Goal: Information Seeking & Learning: Learn about a topic

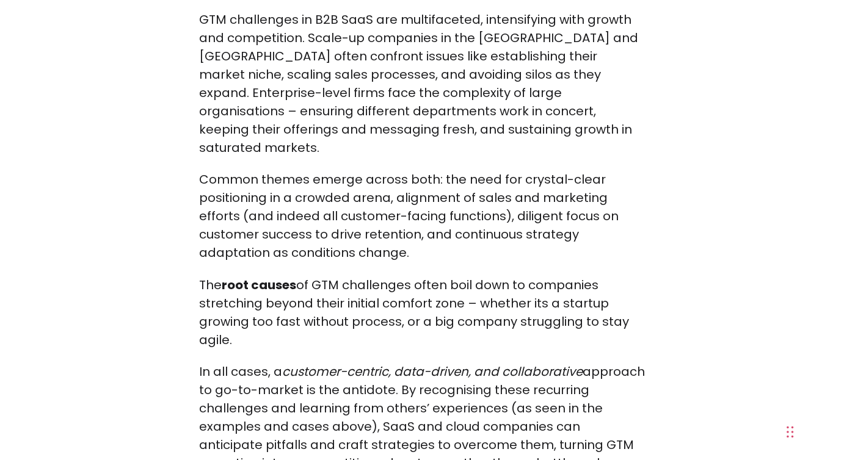
scroll to position [11765, 0]
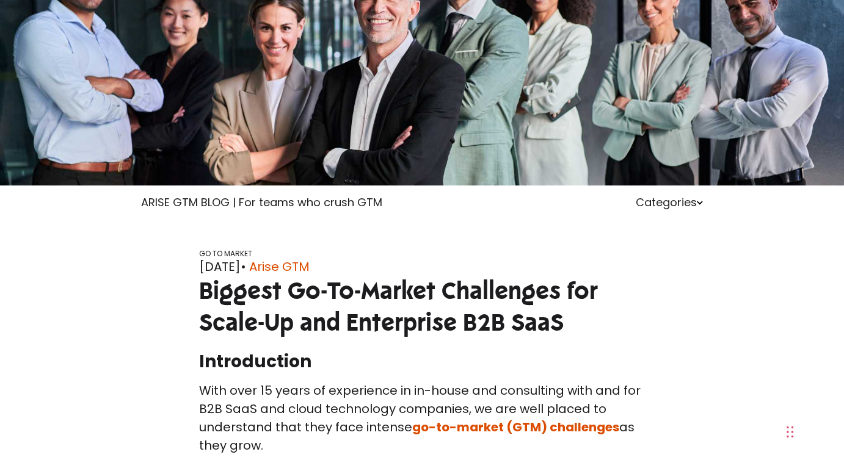
scroll to position [198, 0]
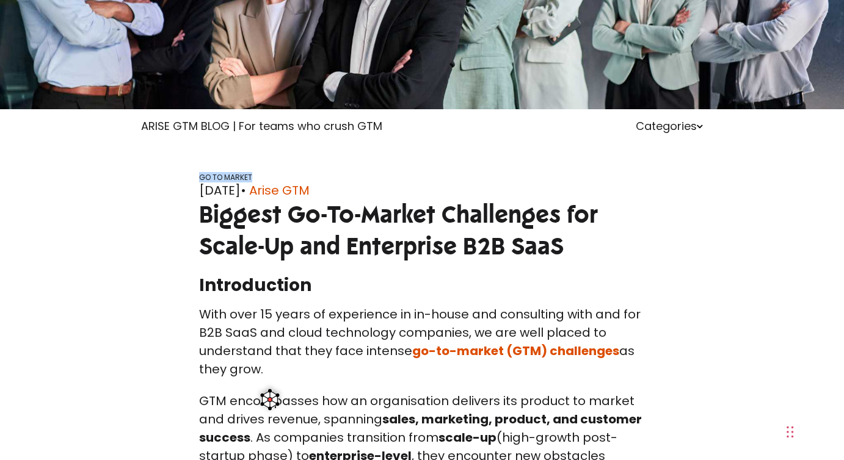
drag, startPoint x: 191, startPoint y: 180, endPoint x: 252, endPoint y: 180, distance: 60.5
click at [252, 180] on div "GO TO MARKET [DATE] • Arise GTM Biggest Go-To-Market Challenges for Scale-Up an…" at bounding box center [422, 223] width 464 height 101
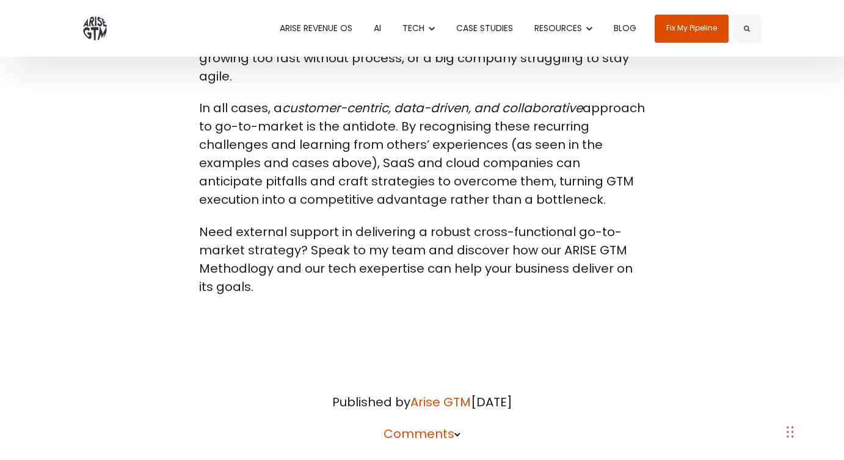
scroll to position [11581, 0]
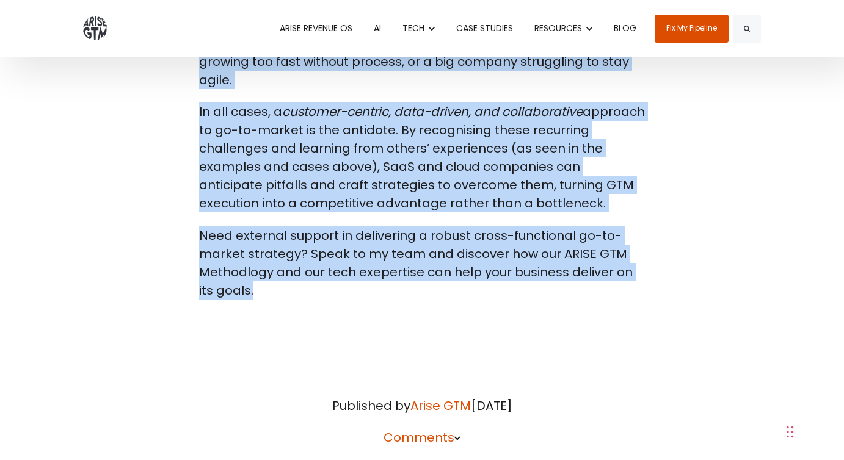
click at [240, 227] on p "Need external support in delivering a robust cross-functional go-to-market stra…" at bounding box center [422, 263] width 446 height 73
copy body "LO IP DOLORS Ame 50, 1982 • Conse ADI Elitsed Do-Ei-Tempor Incididunt utl Etdol…"
